Goal: Transaction & Acquisition: Purchase product/service

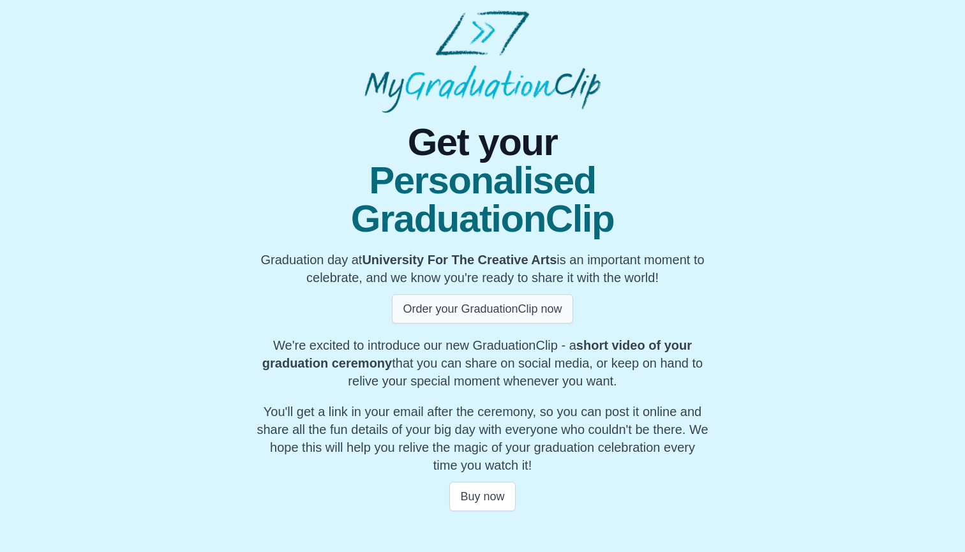
click at [458, 313] on button "Order your GraduationClip now" at bounding box center [482, 308] width 181 height 29
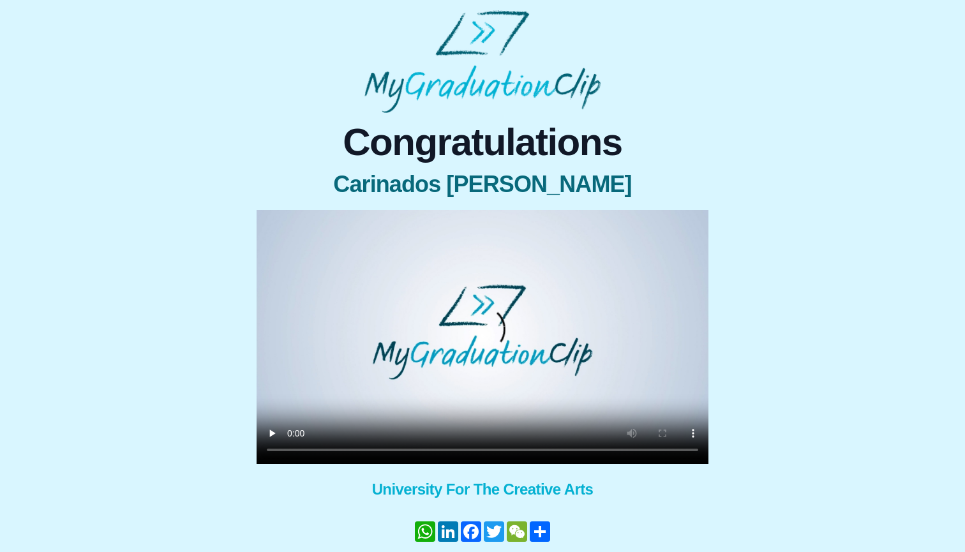
click at [295, 450] on video at bounding box center [483, 337] width 452 height 254
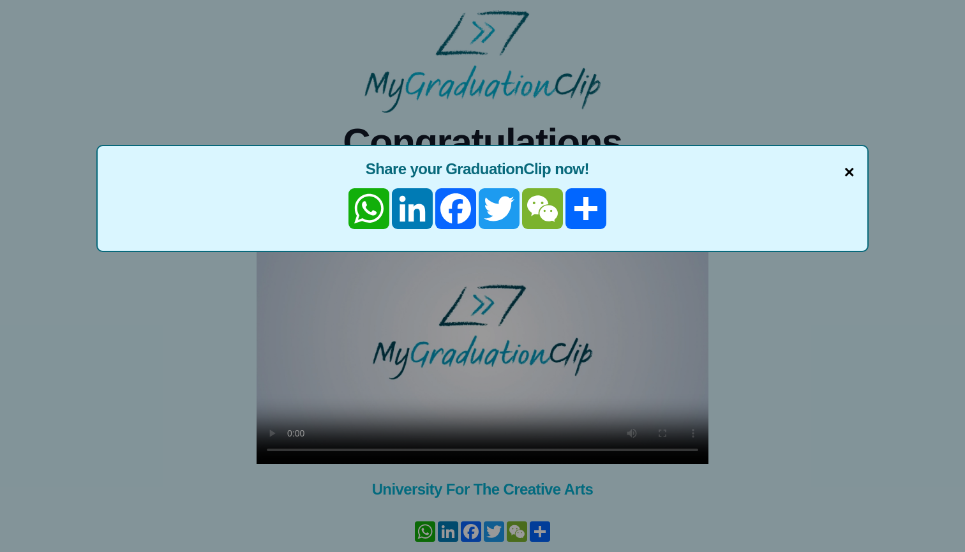
click at [853, 169] on span "×" at bounding box center [849, 172] width 10 height 27
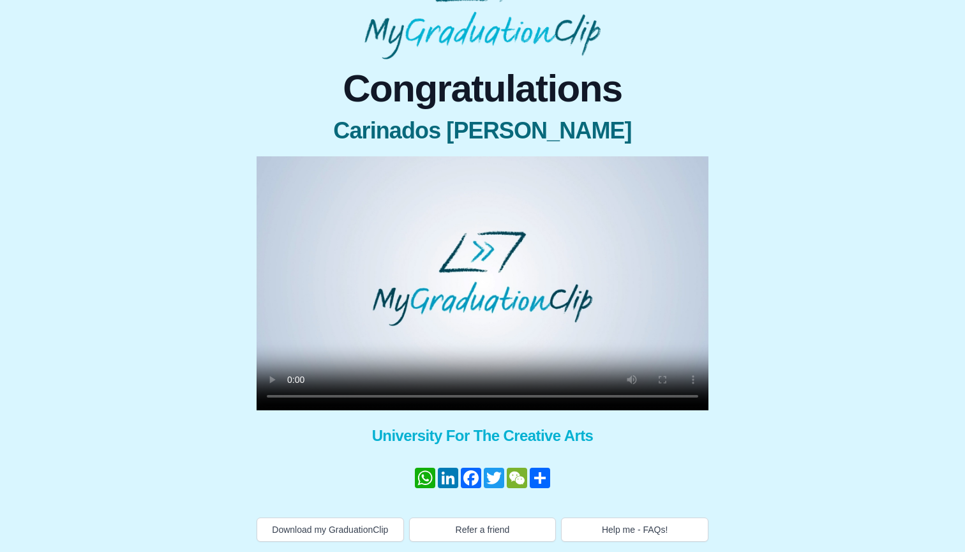
scroll to position [54, 0]
click at [610, 529] on button "Help me - FAQs!" at bounding box center [634, 530] width 147 height 24
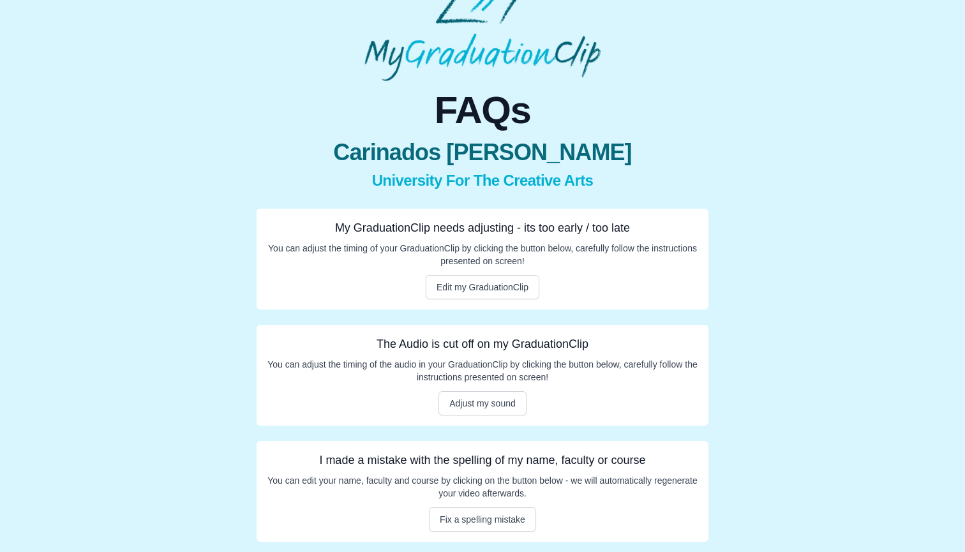
scroll to position [32, 0]
click at [495, 405] on button "Adjust my sound" at bounding box center [483, 403] width 88 height 24
click at [483, 291] on button "Edit my GraduationClip" at bounding box center [483, 287] width 114 height 24
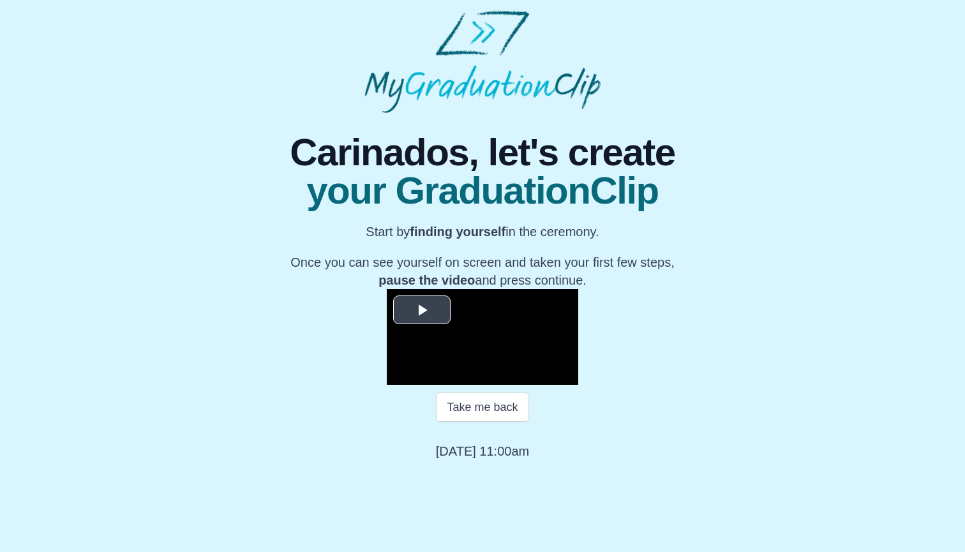
click at [422, 310] on span "Video Player" at bounding box center [422, 310] width 0 height 0
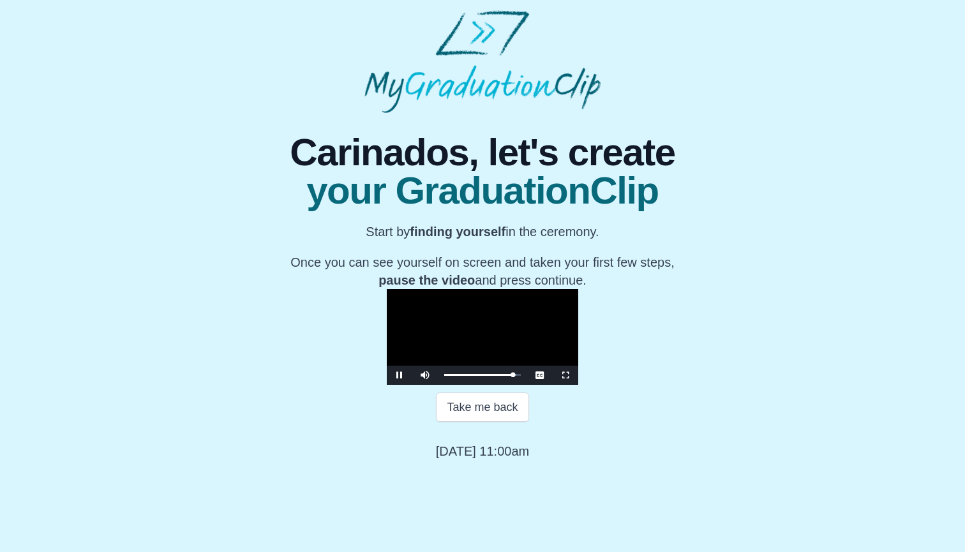
scroll to position [94, 0]
click at [488, 422] on button "Take me back" at bounding box center [482, 407] width 93 height 29
click at [488, 467] on button "Continue" at bounding box center [483, 451] width 68 height 29
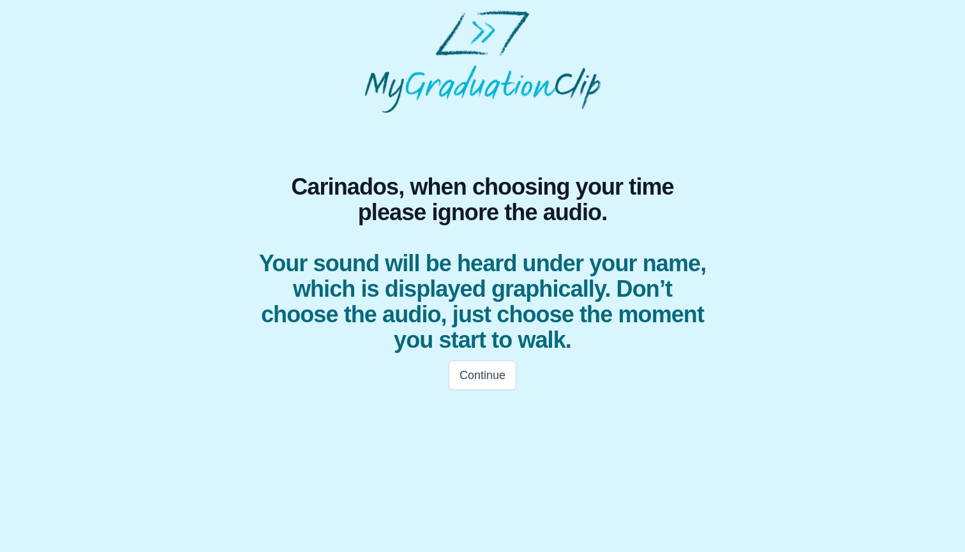
scroll to position [0, 0]
click at [480, 378] on button "Continue" at bounding box center [483, 375] width 68 height 29
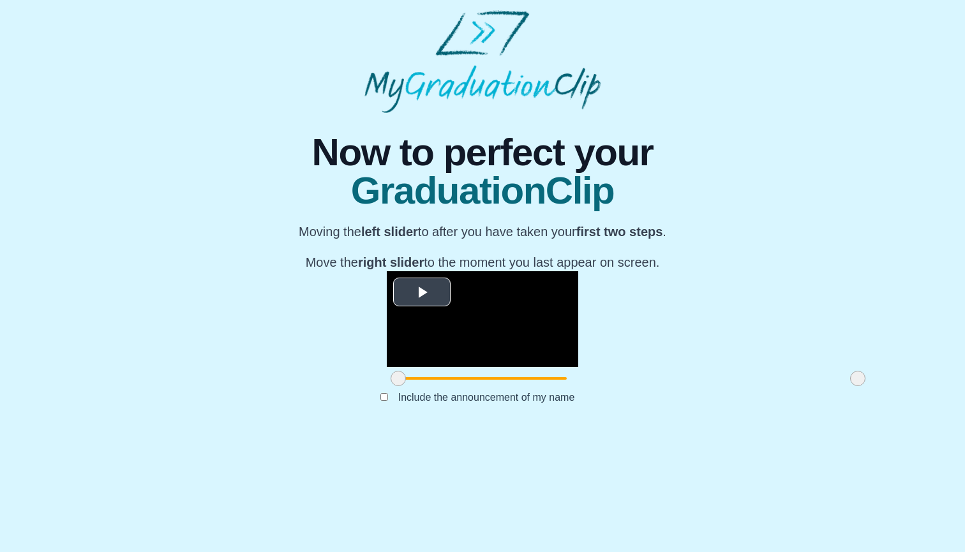
scroll to position [64, 0]
click at [422, 292] on span "Video Player" at bounding box center [422, 292] width 0 height 0
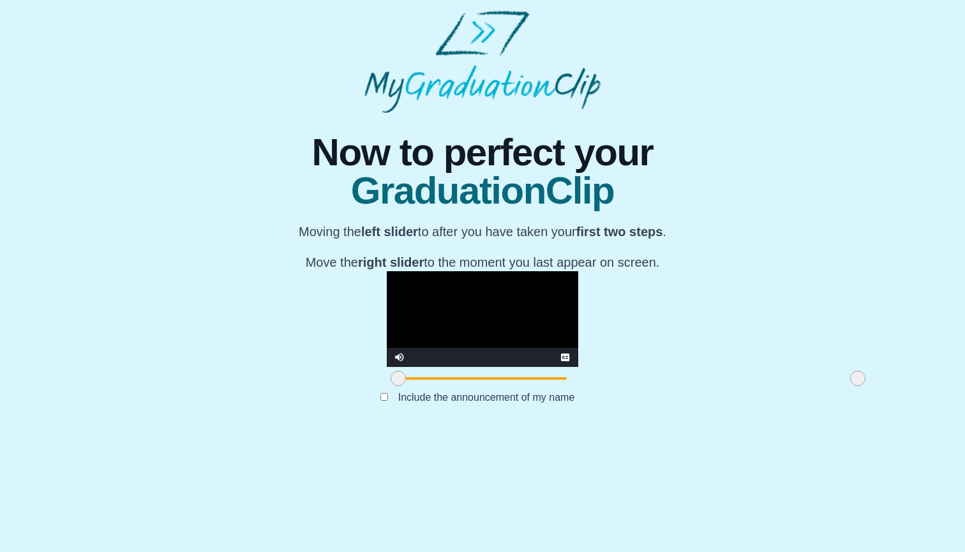
click at [387, 367] on video "Video Player" at bounding box center [482, 319] width 191 height 96
click at [731, 389] on div "**********" at bounding box center [482, 271] width 945 height 317
click at [387, 367] on video "Video Player" at bounding box center [482, 319] width 191 height 96
drag, startPoint x: 712, startPoint y: 491, endPoint x: 399, endPoint y: 511, distance: 313.4
click at [399, 430] on div "**********" at bounding box center [482, 271] width 483 height 317
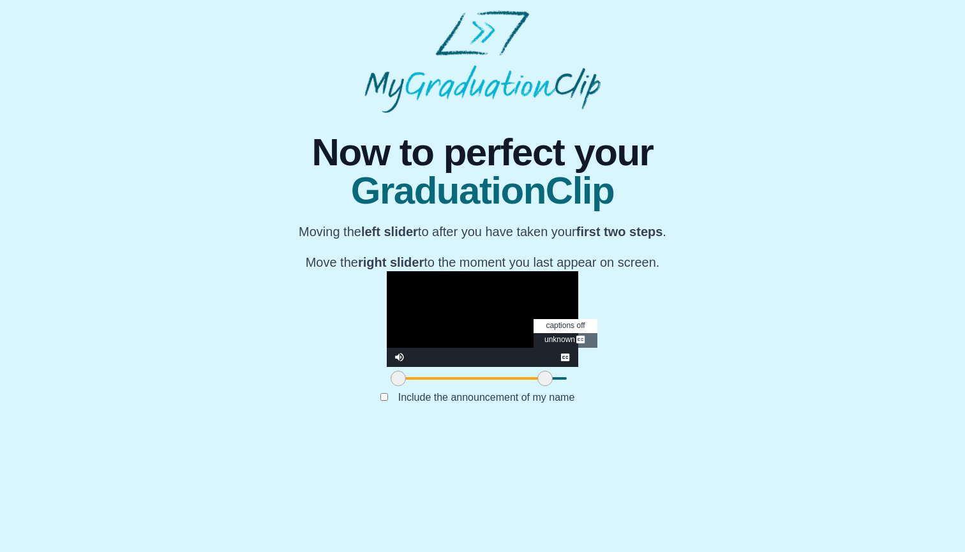
click at [585, 330] on span "captions off" at bounding box center [565, 325] width 39 height 9
click at [597, 348] on li "Unknown Captions" at bounding box center [566, 340] width 64 height 15
click at [597, 333] on li "captions off" at bounding box center [566, 326] width 64 height 14
click at [578, 367] on video "Video Player" at bounding box center [482, 319] width 191 height 96
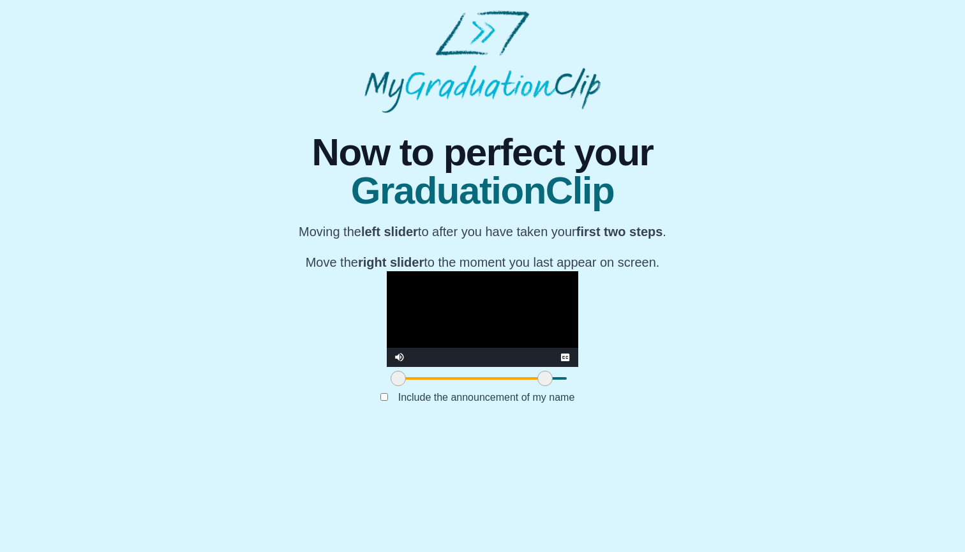
click at [387, 367] on video "Video Player" at bounding box center [482, 319] width 191 height 96
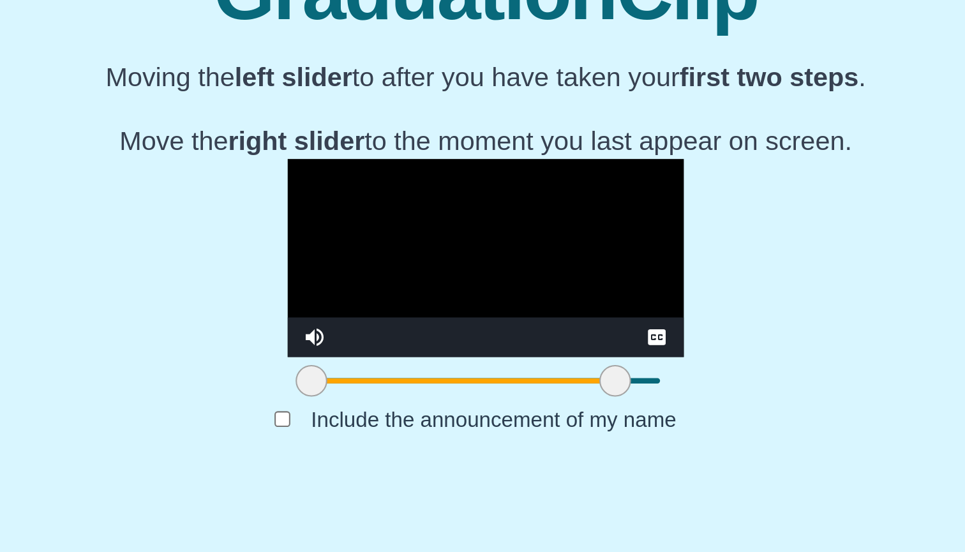
click at [387, 271] on video "Video Player" at bounding box center [482, 319] width 191 height 96
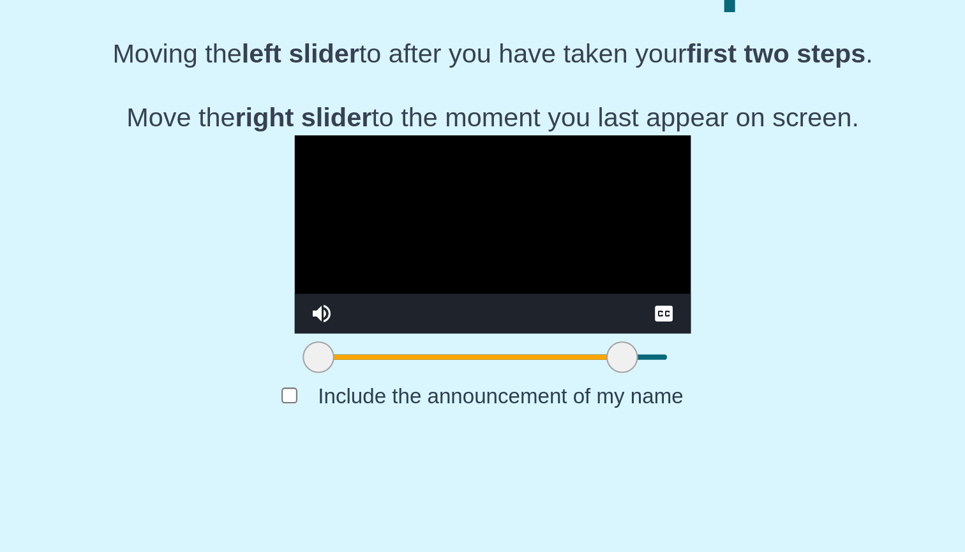
scroll to position [37, 0]
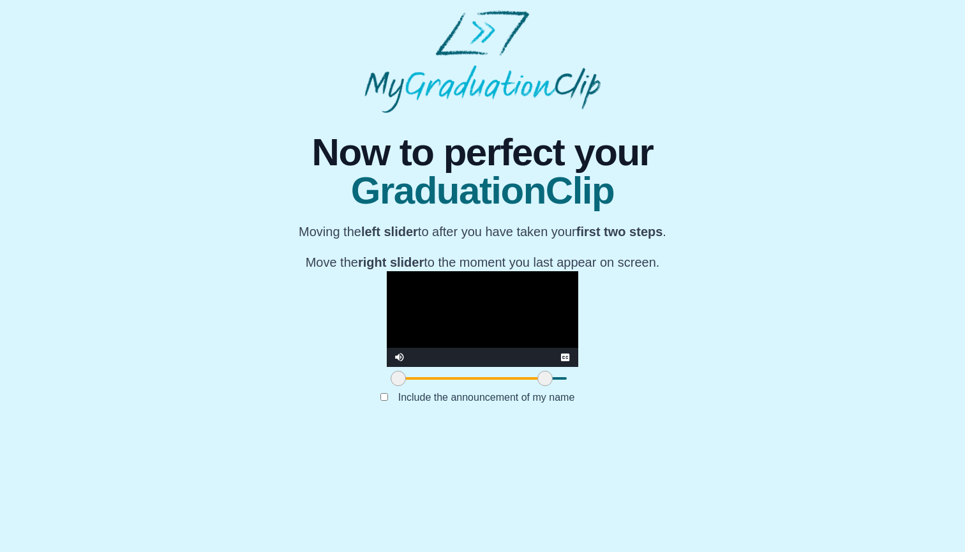
click at [387, 390] on div at bounding box center [482, 378] width 191 height 23
click at [398, 380] on span at bounding box center [471, 378] width 147 height 3
drag, startPoint x: 395, startPoint y: 516, endPoint x: 340, endPoint y: 520, distance: 55.0
click at [484, 386] on span at bounding box center [491, 378] width 15 height 15
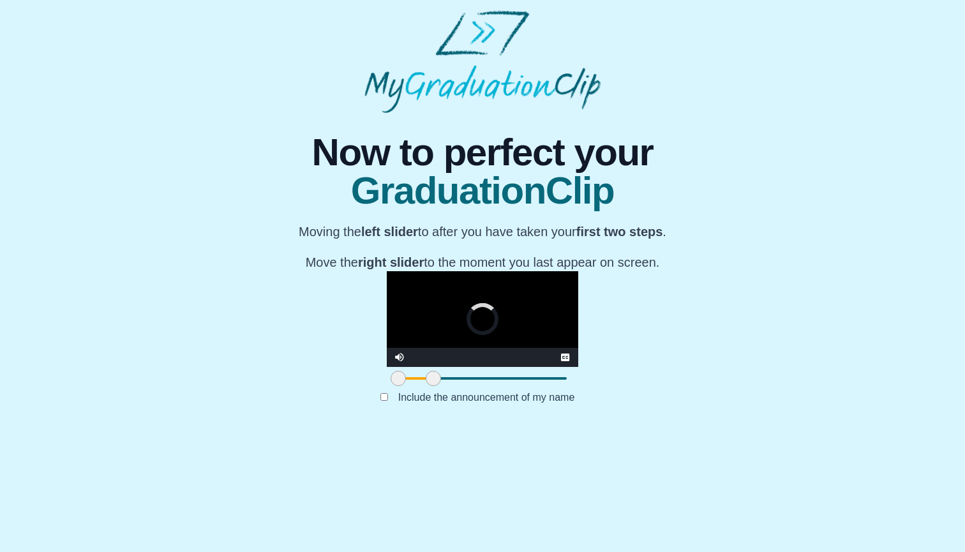
drag, startPoint x: 349, startPoint y: 515, endPoint x: 292, endPoint y: 516, distance: 56.8
click at [426, 386] on span at bounding box center [433, 378] width 15 height 15
click at [387, 367] on video "Video Player" at bounding box center [482, 319] width 191 height 96
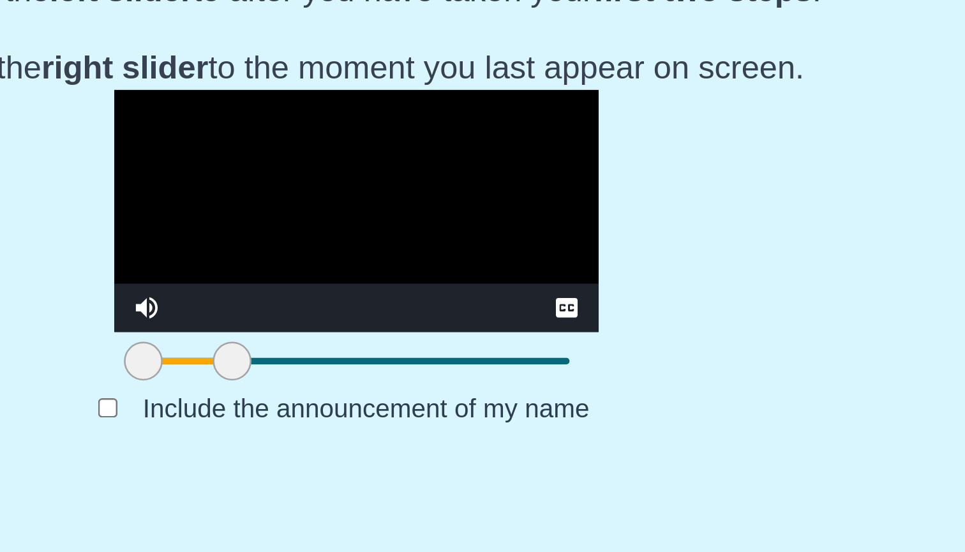
click at [387, 271] on video "Video Player" at bounding box center [482, 319] width 191 height 96
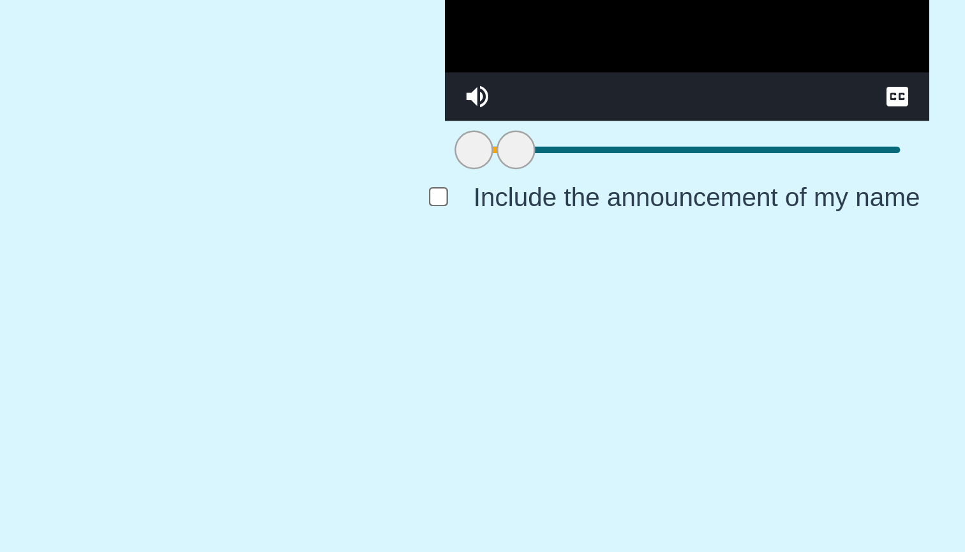
drag, startPoint x: 75, startPoint y: 199, endPoint x: 28, endPoint y: 199, distance: 46.6
click at [28, 199] on div "**********" at bounding box center [482, 271] width 945 height 317
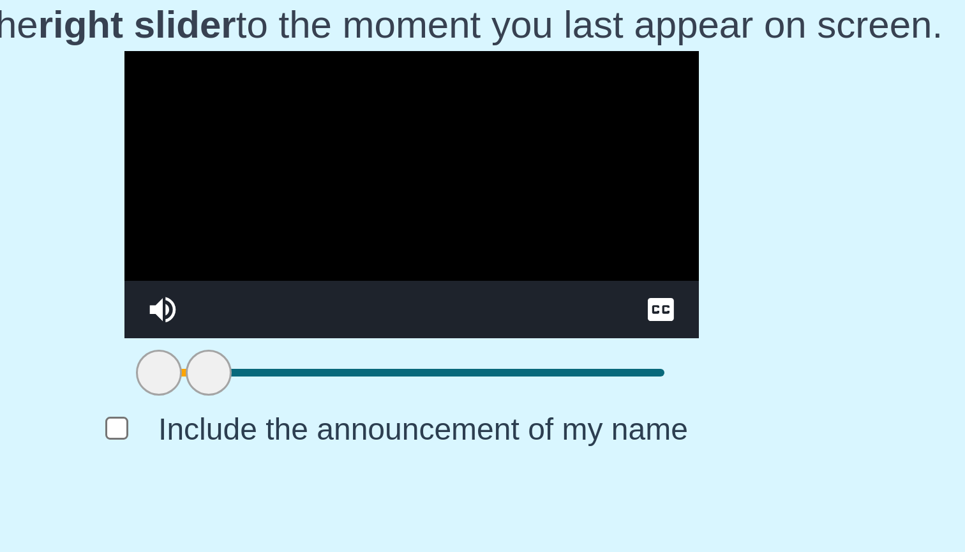
scroll to position [56, 0]
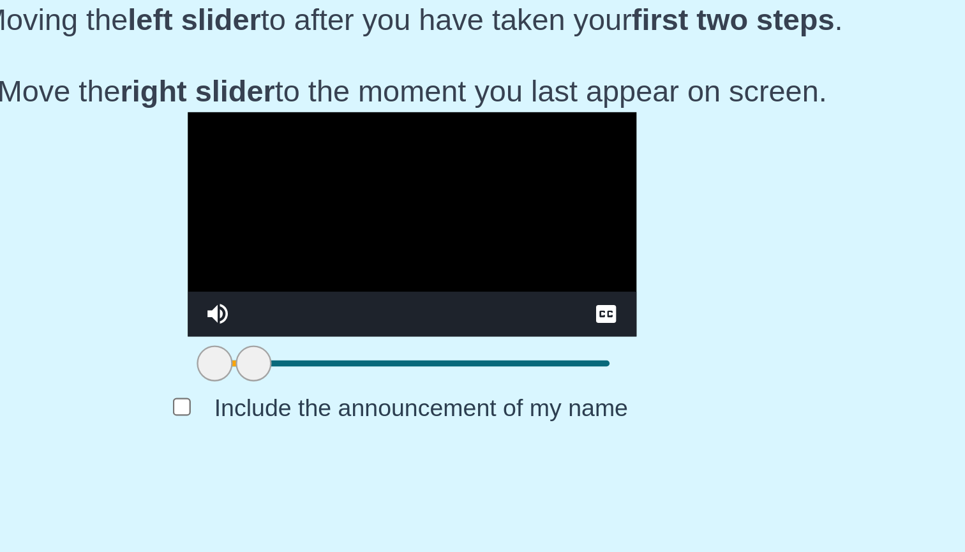
click at [387, 271] on video "Video Player" at bounding box center [482, 319] width 191 height 96
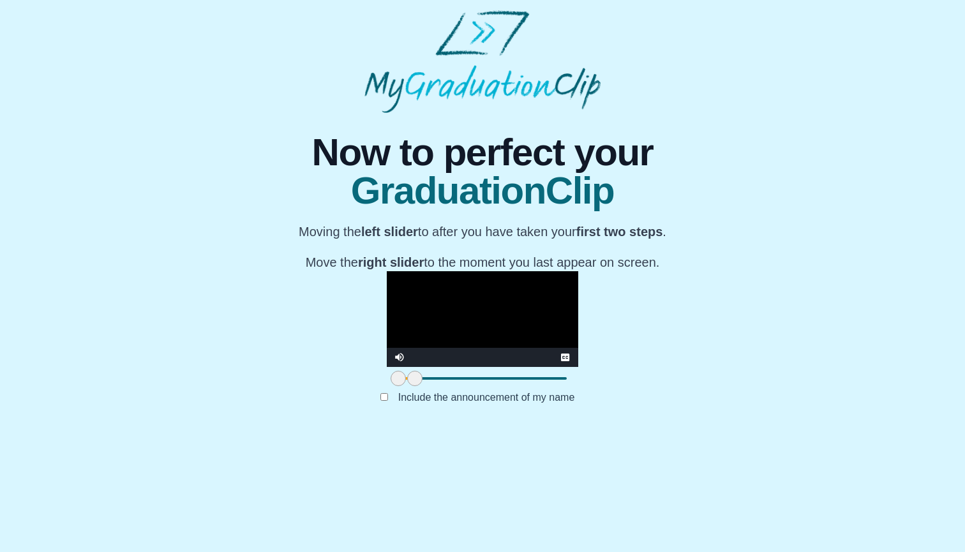
drag, startPoint x: 271, startPoint y: 529, endPoint x: 243, endPoint y: 526, distance: 27.6
click at [387, 390] on div at bounding box center [482, 378] width 191 height 23
click at [578, 279] on video "Video Player" at bounding box center [482, 319] width 191 height 96
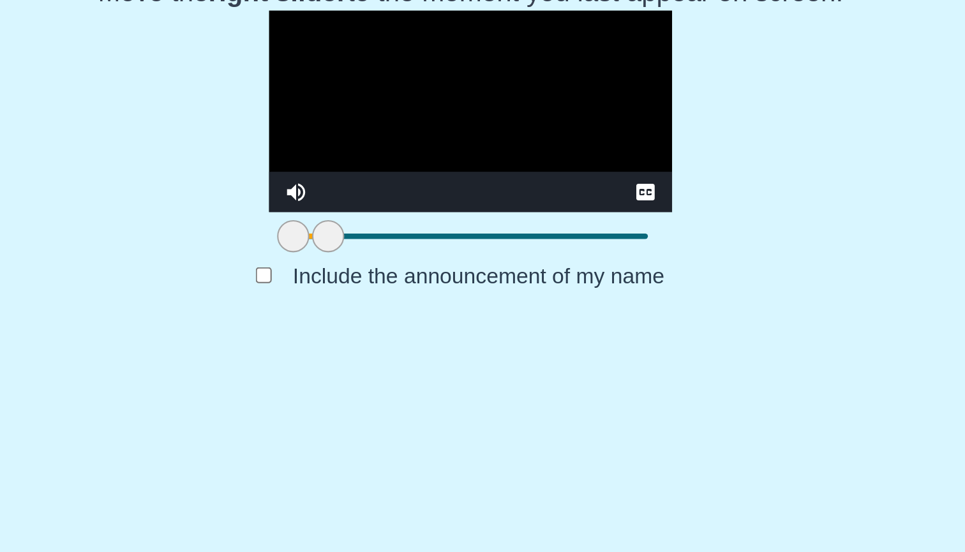
click at [403, 367] on div at bounding box center [414, 378] width 23 height 23
click at [387, 271] on video "Video Player" at bounding box center [482, 319] width 191 height 96
click at [403, 367] on div at bounding box center [414, 378] width 23 height 23
click at [412, 371] on span at bounding box center [419, 378] width 15 height 15
click at [410, 371] on span at bounding box center [417, 378] width 15 height 15
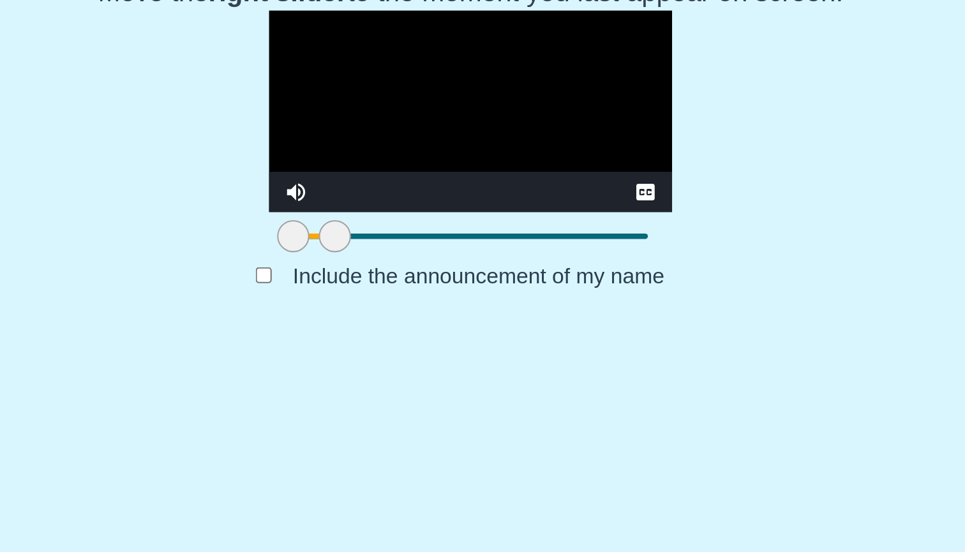
click at [412, 348] on div "Video Player" at bounding box center [482, 357] width 140 height 19
click at [387, 271] on video "Video Player" at bounding box center [482, 319] width 191 height 96
click at [407, 371] on span at bounding box center [414, 378] width 15 height 15
click at [454, 271] on video "Video Player" at bounding box center [482, 319] width 191 height 96
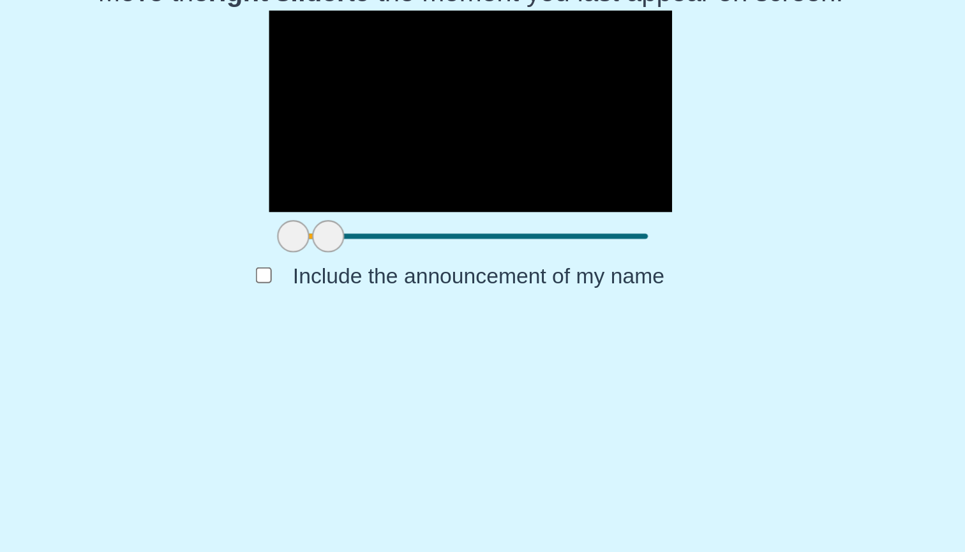
scroll to position [17, 0]
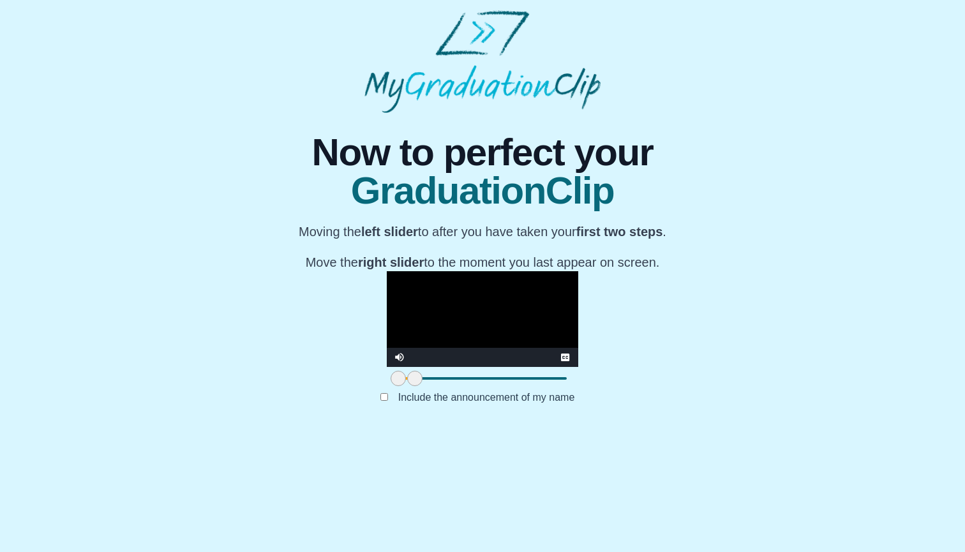
click at [387, 367] on video "Video Player" at bounding box center [482, 319] width 191 height 96
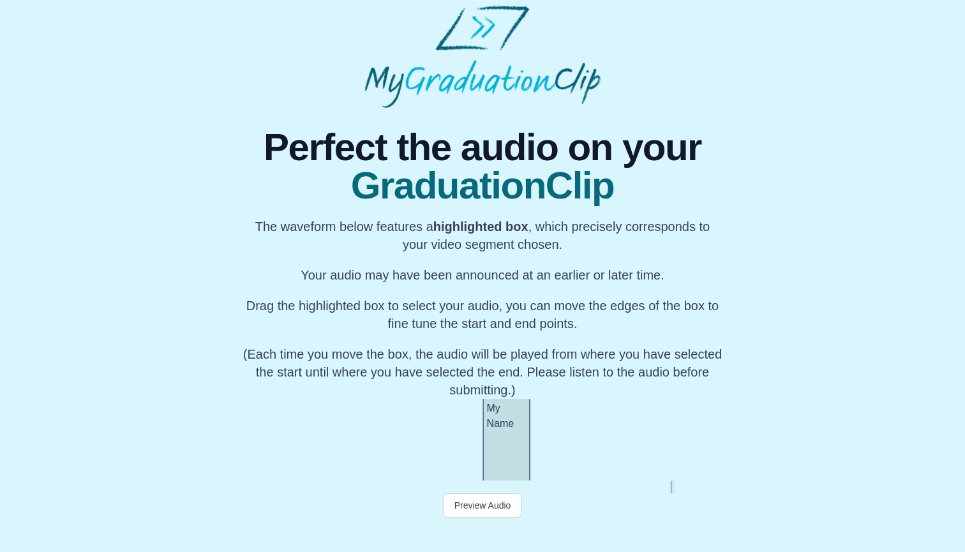
scroll to position [5, 0]
click at [482, 504] on button "Preview Audio" at bounding box center [483, 505] width 79 height 24
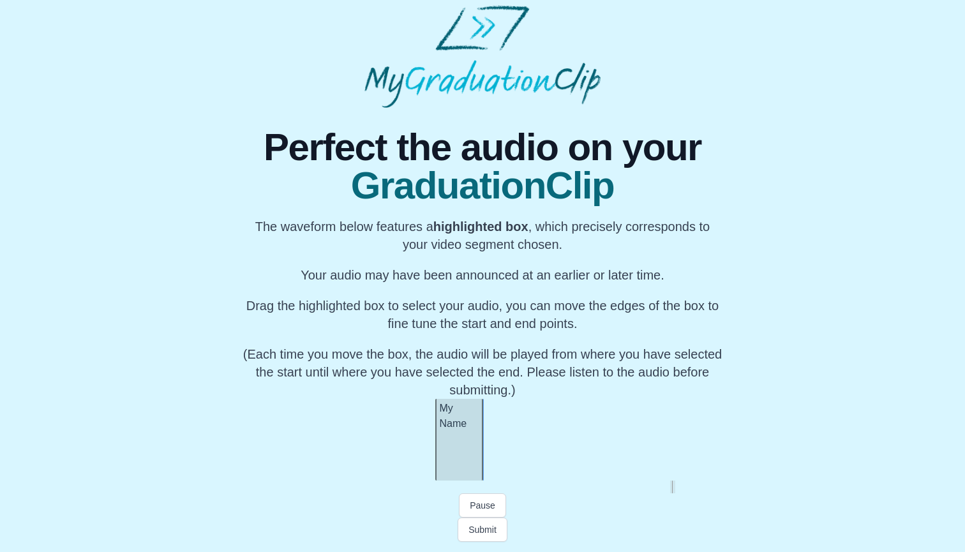
scroll to position [0, 59143]
click at [472, 507] on button "Preview Audio" at bounding box center [483, 505] width 79 height 24
click at [431, 467] on div "My Name" at bounding box center [437, 440] width 48 height 82
click at [463, 467] on div "My Name" at bounding box center [468, 440] width 48 height 82
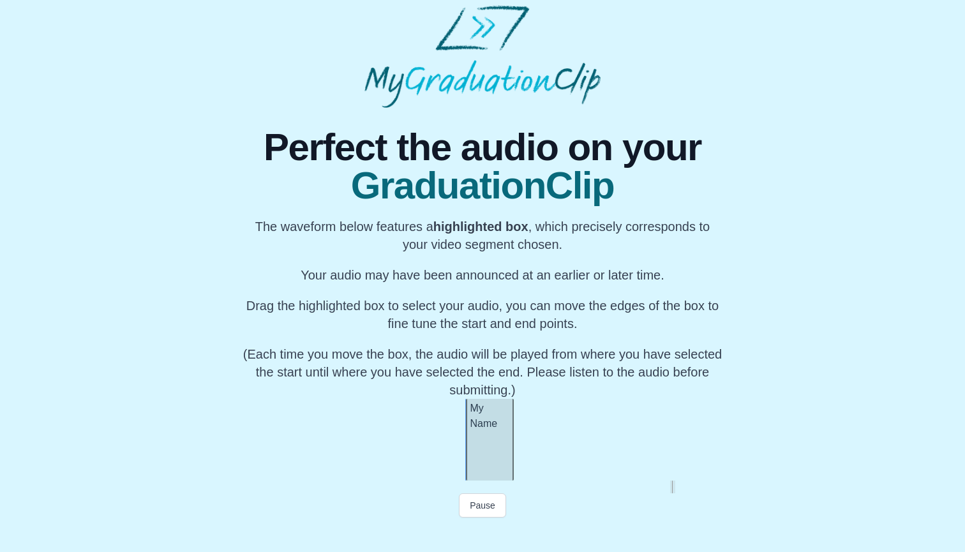
click at [486, 467] on div "My Name" at bounding box center [490, 440] width 48 height 82
click at [497, 470] on div "My Name" at bounding box center [486, 440] width 48 height 82
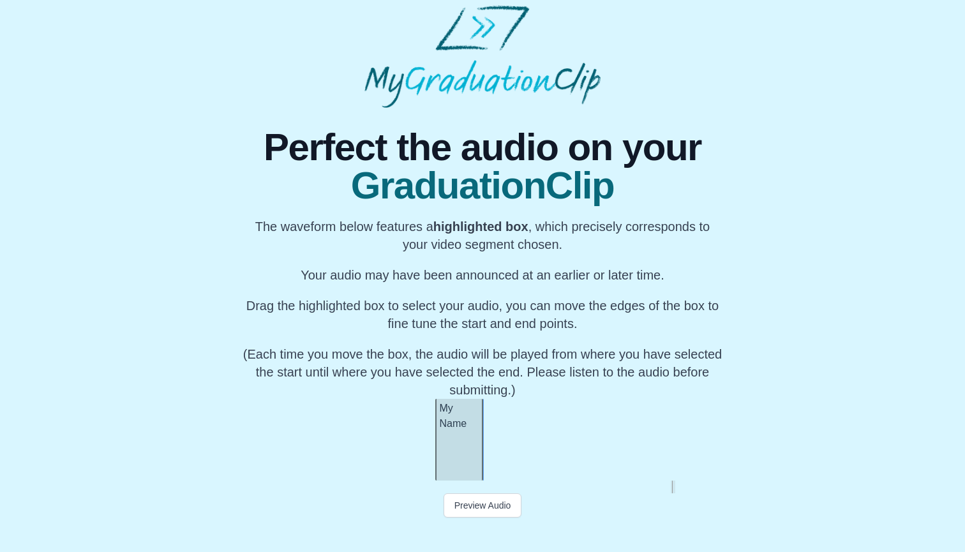
scroll to position [0, 59204]
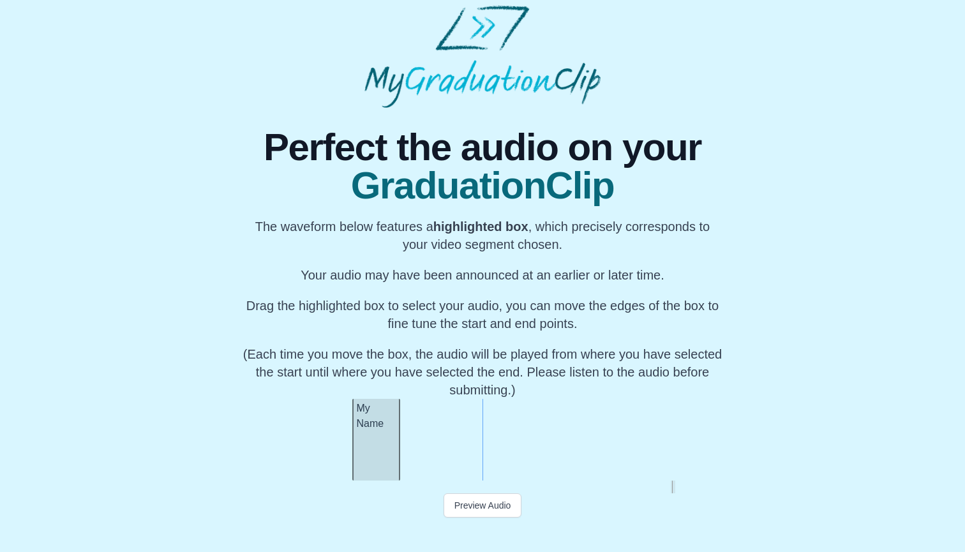
click at [387, 472] on div "My Name" at bounding box center [376, 440] width 48 height 82
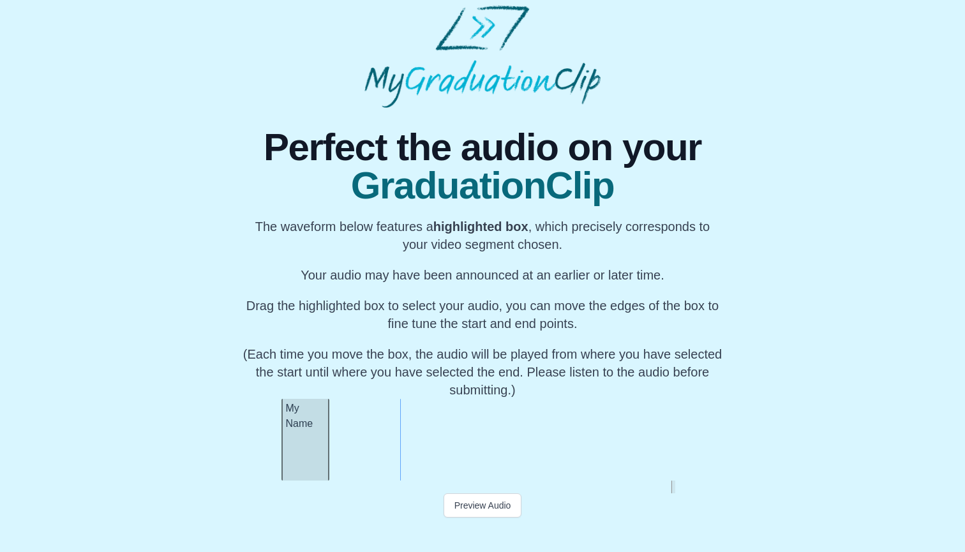
click at [317, 472] on div "My Name" at bounding box center [305, 440] width 48 height 82
click at [333, 471] on div "My Name" at bounding box center [321, 440] width 48 height 82
click at [338, 472] on div "My Name" at bounding box center [327, 440] width 48 height 82
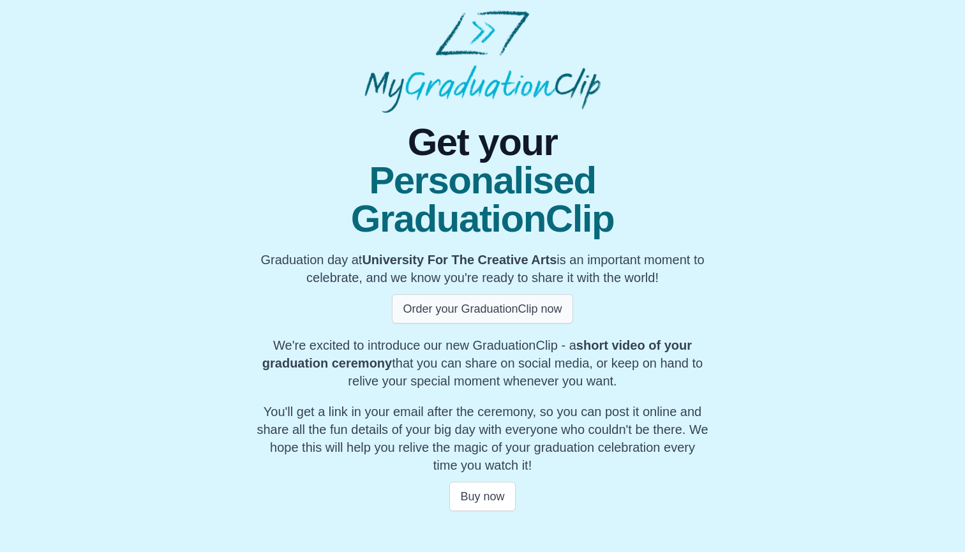
click at [453, 310] on button "Order your GraduationClip now" at bounding box center [482, 308] width 181 height 29
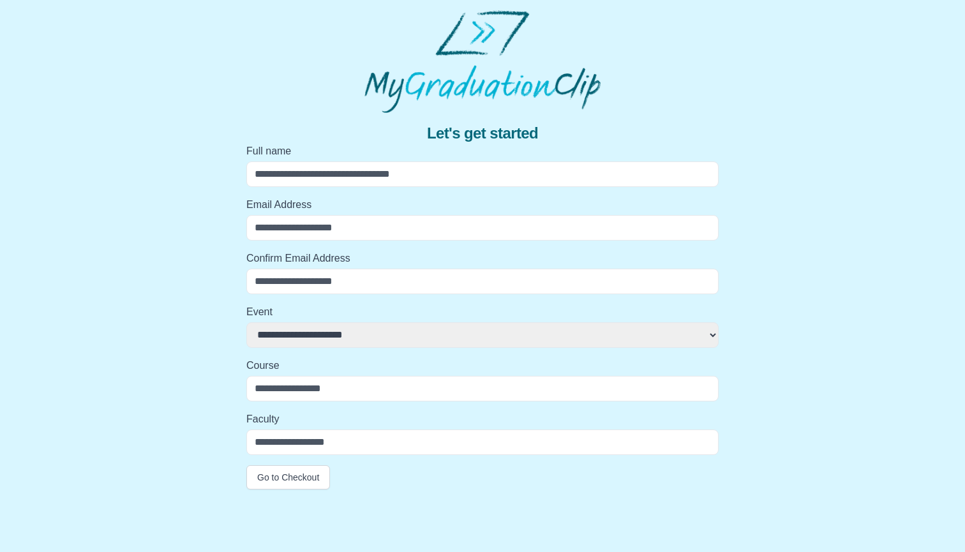
scroll to position [1, 0]
